Goal: Task Accomplishment & Management: Use online tool/utility

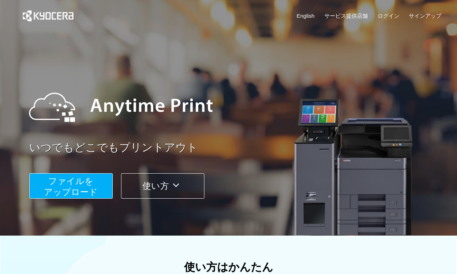
scroll to position [98, 0]
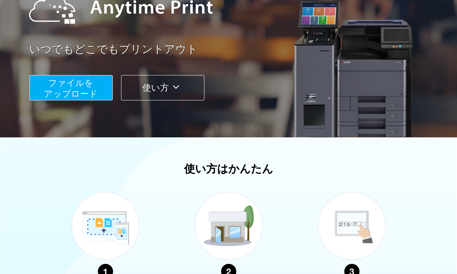
click at [97, 91] on button "ファイルを ​​アップロード" at bounding box center [70, 87] width 83 height 25
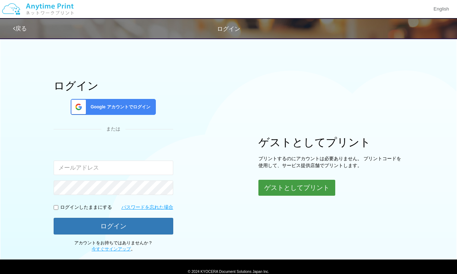
click at [304, 191] on button "ゲストとしてプリント" at bounding box center [297, 188] width 77 height 16
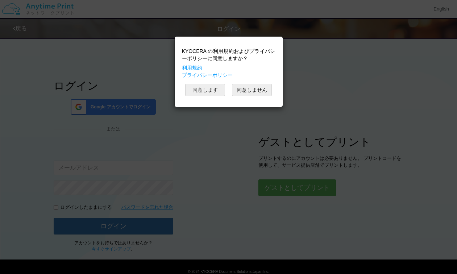
click at [216, 91] on button "同意します" at bounding box center [205, 90] width 40 height 12
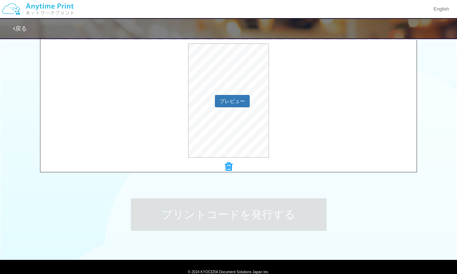
scroll to position [246, 0]
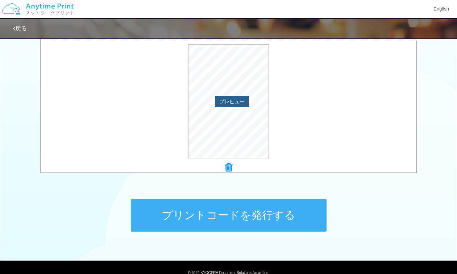
click at [236, 103] on button "プレビュー" at bounding box center [232, 102] width 34 height 12
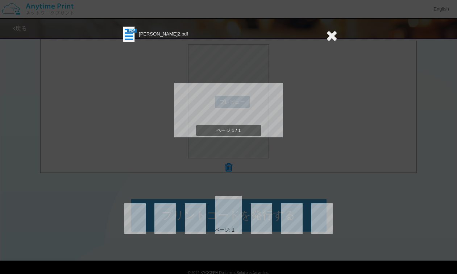
click at [236, 103] on div "ページ 1 / 1" at bounding box center [229, 116] width 218 height 145
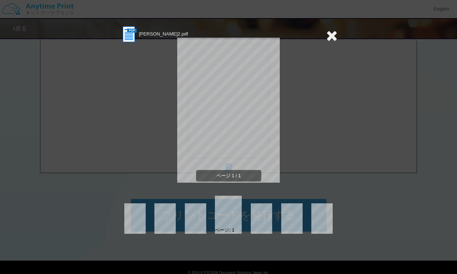
click at [331, 37] on icon at bounding box center [331, 35] width 11 height 15
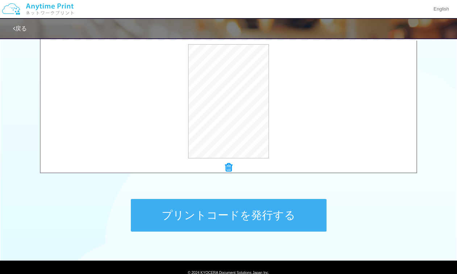
click at [219, 218] on button "プリントコードを発行する" at bounding box center [229, 215] width 196 height 33
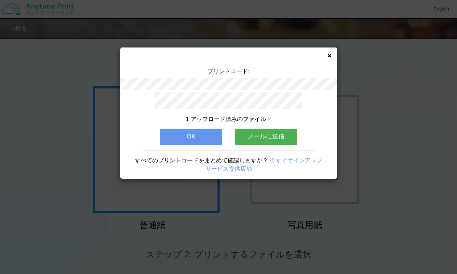
click at [211, 135] on button "OK" at bounding box center [191, 137] width 62 height 16
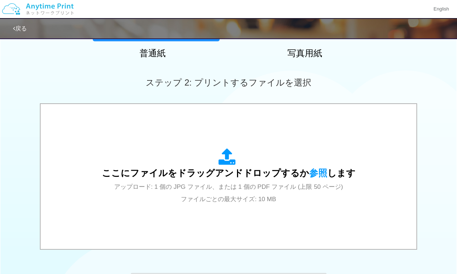
scroll to position [173, 0]
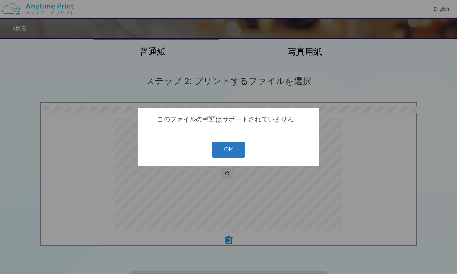
click at [236, 150] on button "OK" at bounding box center [228, 150] width 32 height 16
click at [230, 151] on button "OK" at bounding box center [228, 150] width 32 height 16
click at [229, 151] on button "OK" at bounding box center [228, 150] width 32 height 16
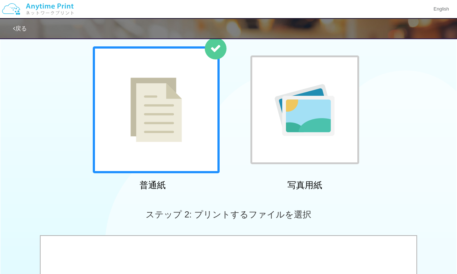
scroll to position [0, 0]
